Goal: Transaction & Acquisition: Purchase product/service

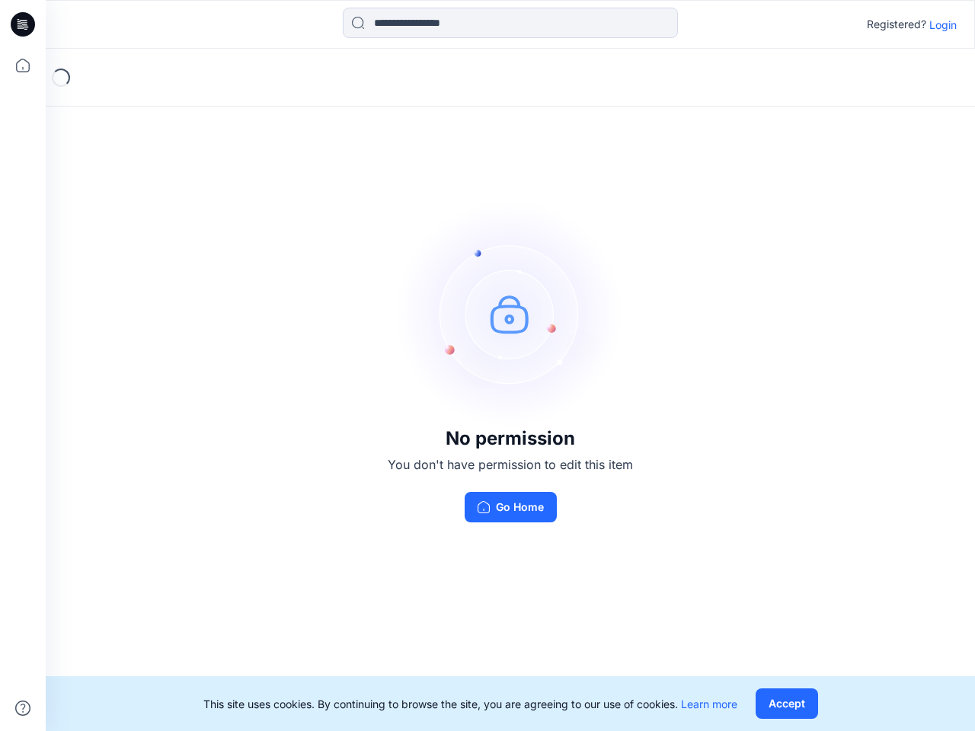
click at [487, 365] on img at bounding box center [510, 313] width 228 height 228
click at [24, 24] on icon at bounding box center [25, 24] width 6 height 1
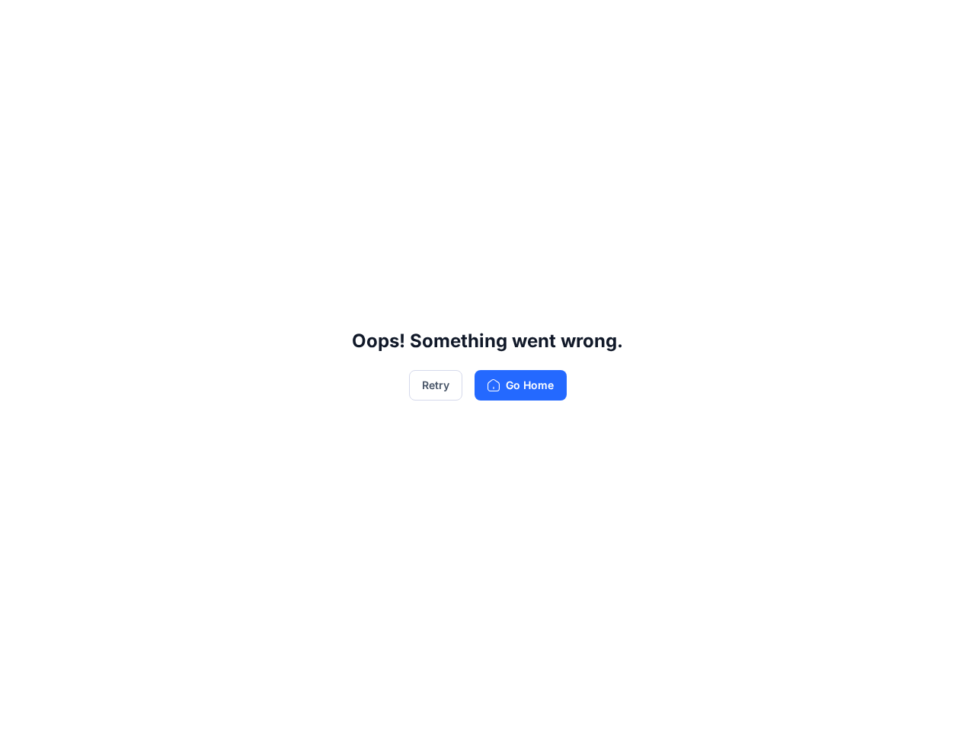
click at [23, 65] on div "Oops! Something went wrong. Retry Go Home" at bounding box center [487, 365] width 975 height 731
click at [23, 708] on div "Oops! Something went wrong. Retry Go Home" at bounding box center [487, 365] width 975 height 731
click at [510, 23] on div "Oops! Something went wrong. Retry Go Home" at bounding box center [487, 365] width 975 height 731
click at [943, 24] on div "Oops! Something went wrong. Retry Go Home" at bounding box center [487, 365] width 975 height 731
click at [786, 704] on div "Oops! Something went wrong. Retry Go Home" at bounding box center [487, 365] width 975 height 731
